Goal: Task Accomplishment & Management: Manage account settings

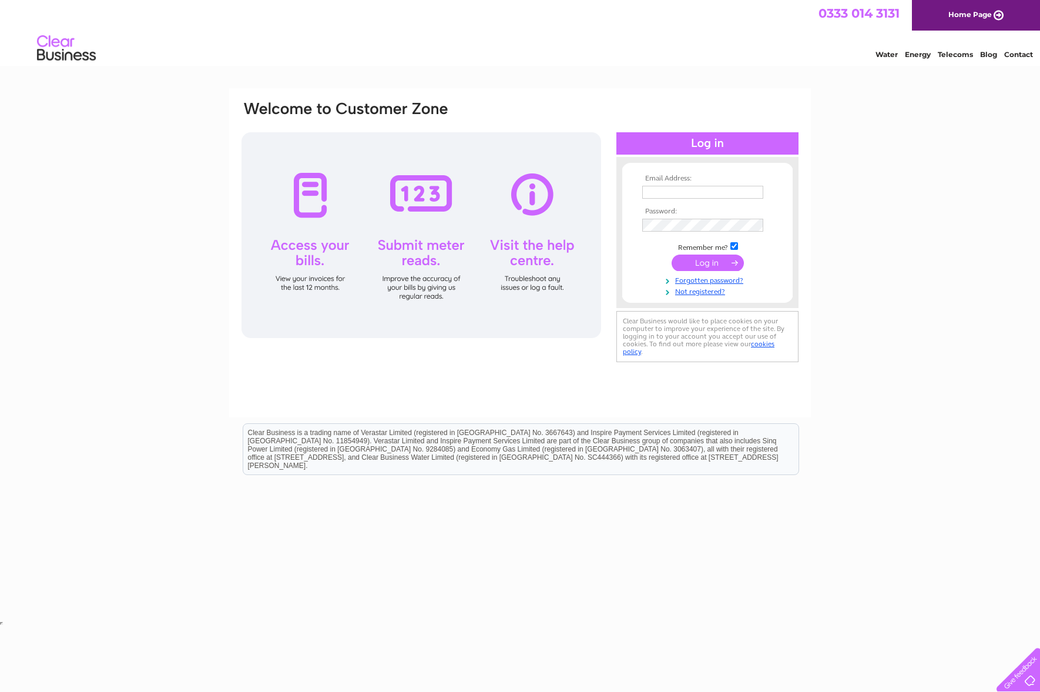
type input "erin@swg3.tv"
click at [727, 261] on input "submit" at bounding box center [708, 262] width 72 height 16
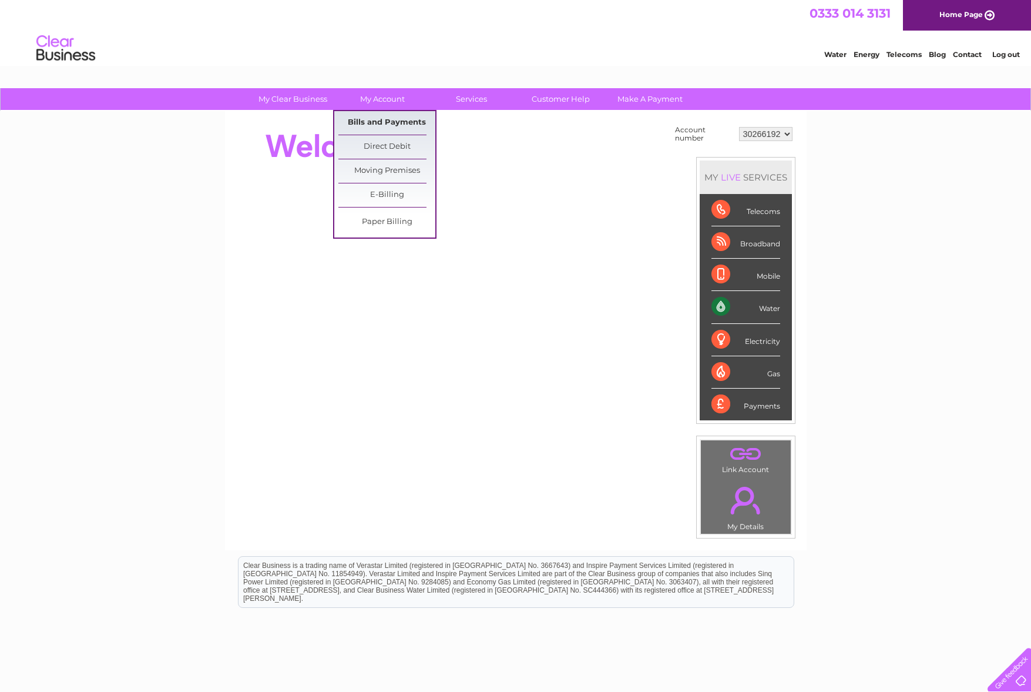
click at [384, 119] on link "Bills and Payments" at bounding box center [386, 123] width 97 height 24
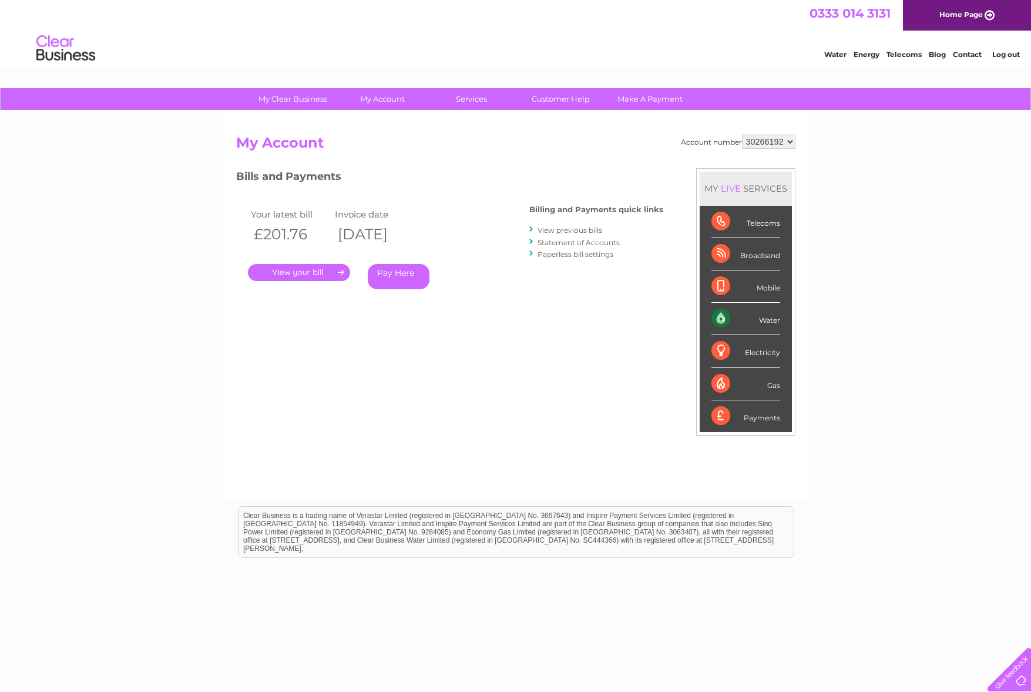
click at [302, 273] on link "." at bounding box center [299, 272] width 102 height 17
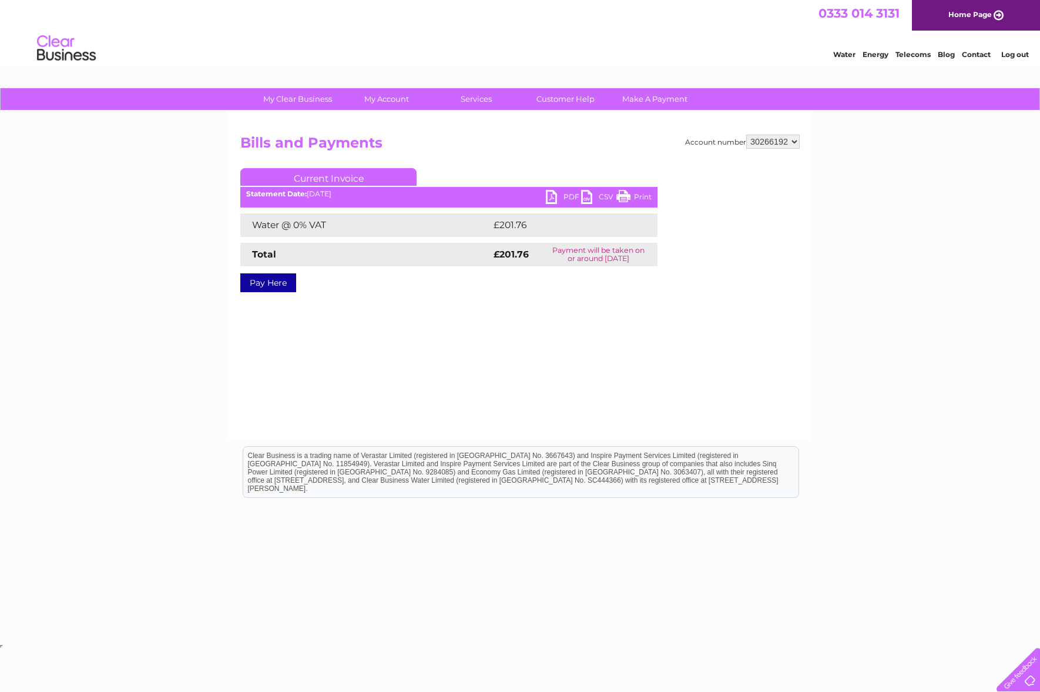
drag, startPoint x: 555, startPoint y: 197, endPoint x: 550, endPoint y: 216, distance: 19.5
click at [555, 196] on link "PDF" at bounding box center [563, 198] width 35 height 17
